Goal: Find specific page/section: Find specific page/section

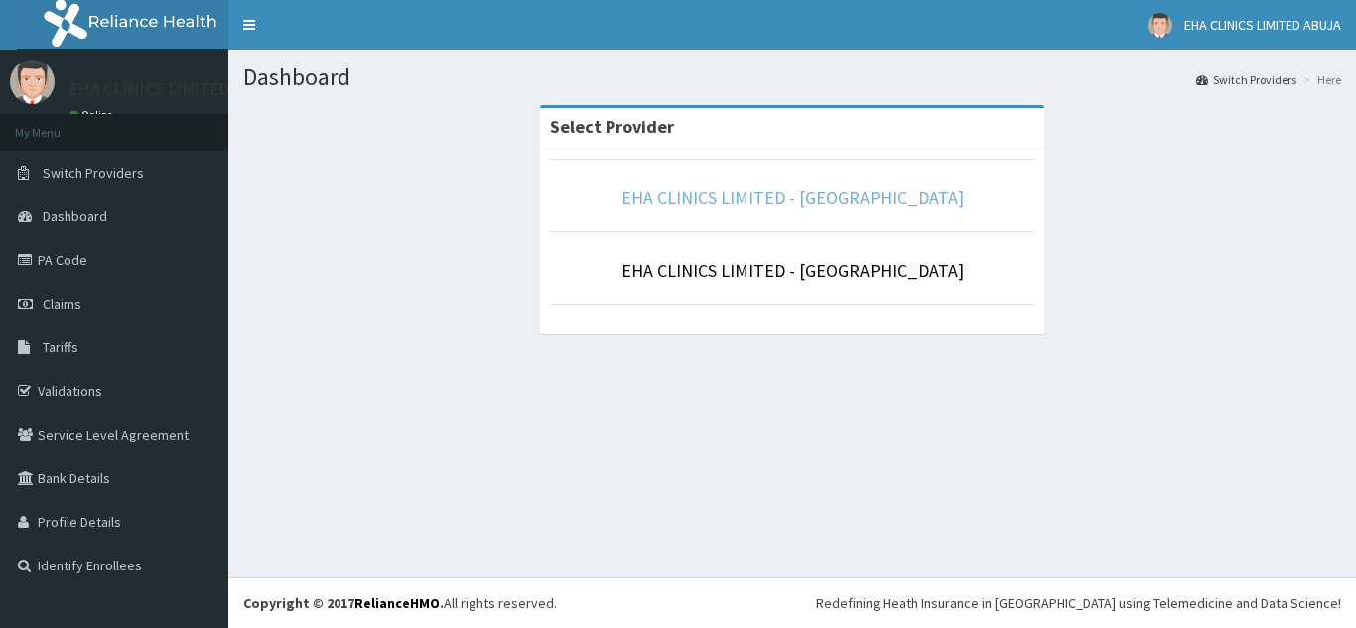
click at [867, 193] on link "EHA CLINICS LIMITED - [GEOGRAPHIC_DATA]" at bounding box center [792, 198] width 342 height 23
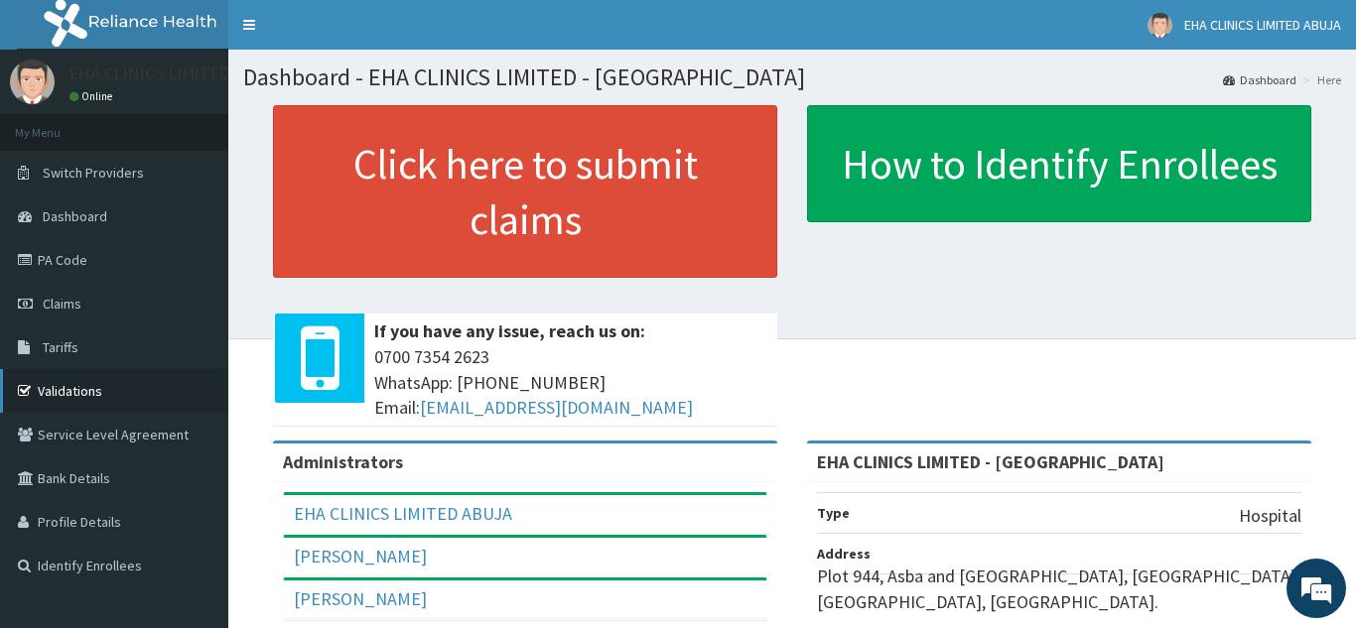
click at [67, 389] on link "Validations" at bounding box center [114, 391] width 228 height 44
